Goal: Complete application form

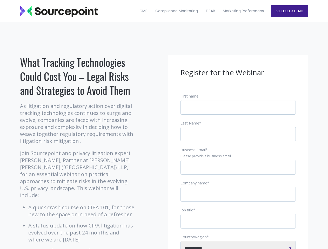
click at [238, 172] on input "Business Email *" at bounding box center [237, 167] width 115 height 15
